Goal: Find specific page/section: Find specific page/section

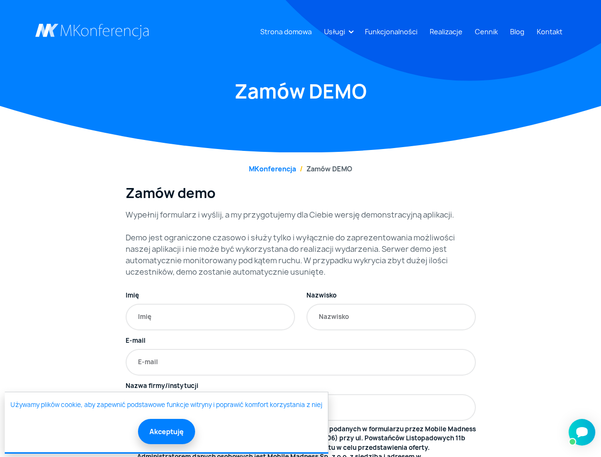
click at [337, 31] on link "Usługi" at bounding box center [334, 32] width 29 height 18
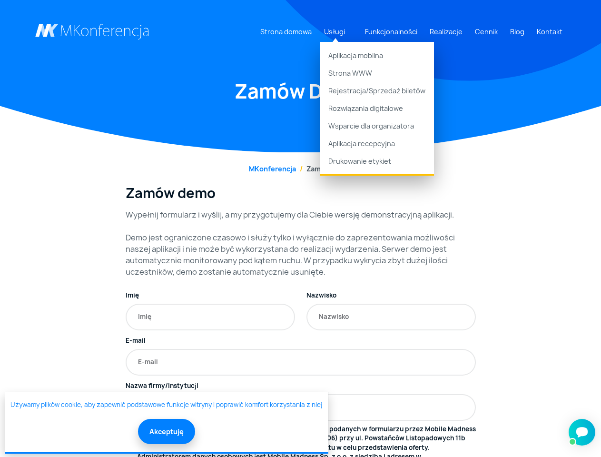
click at [166, 431] on button "Akceptuję" at bounding box center [166, 431] width 57 height 25
